Goal: Obtain resource: Download file/media

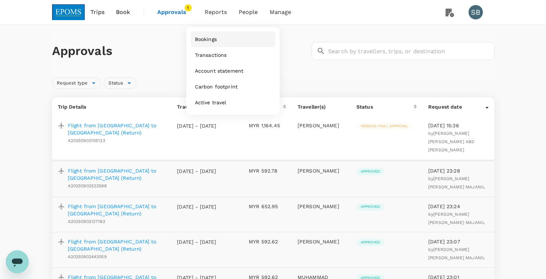
click at [217, 38] on span "Bookings" at bounding box center [206, 39] width 22 height 7
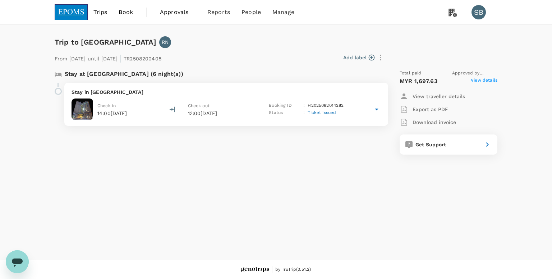
click at [375, 111] on icon at bounding box center [376, 109] width 9 height 9
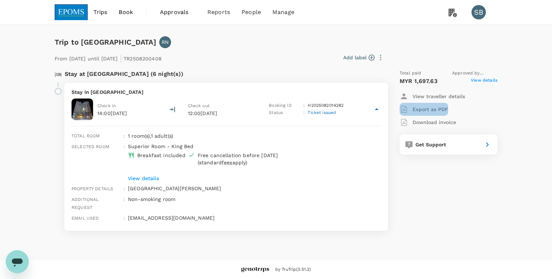
click at [425, 110] on p "Export as PDF" at bounding box center [430, 109] width 36 height 7
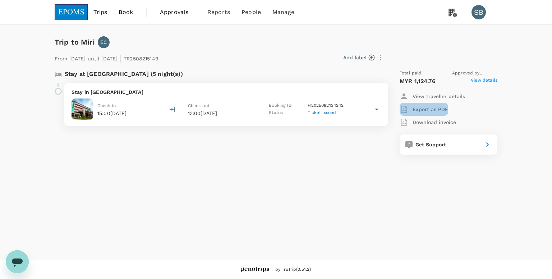
click at [433, 108] on p "Export as PDF" at bounding box center [430, 109] width 36 height 7
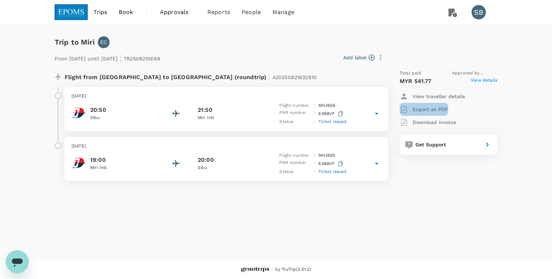
click at [443, 110] on p "Export as PDF" at bounding box center [430, 109] width 36 height 7
click at [276, 217] on div "Trip to Miri EC From 24 Aug 2025 until 29 Aug 2025 | TR2508210669 Add label Fli…" at bounding box center [276, 142] width 552 height 235
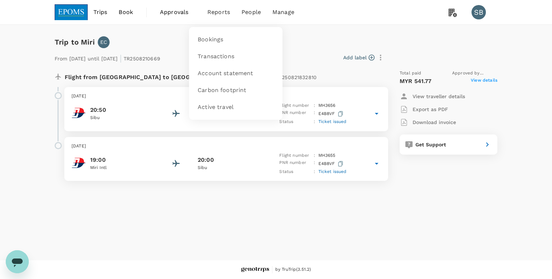
click at [215, 13] on span "Reports" at bounding box center [218, 12] width 23 height 9
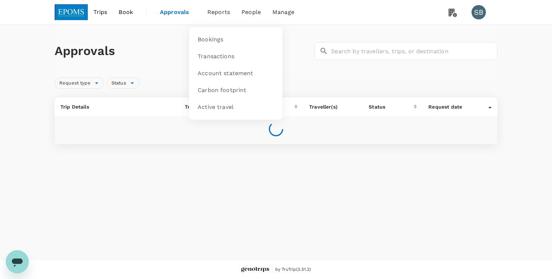
click at [219, 14] on span "Reports" at bounding box center [218, 12] width 23 height 9
click at [219, 39] on span "Bookings" at bounding box center [211, 40] width 26 height 8
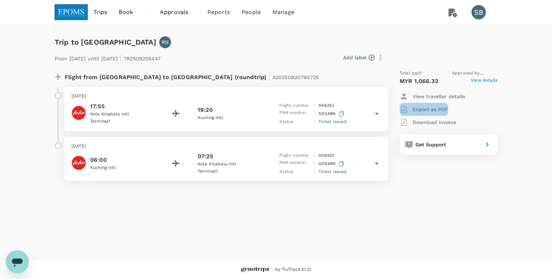
click at [424, 111] on p "Export as PDF" at bounding box center [430, 109] width 36 height 7
